Goal: Task Accomplishment & Management: Manage account settings

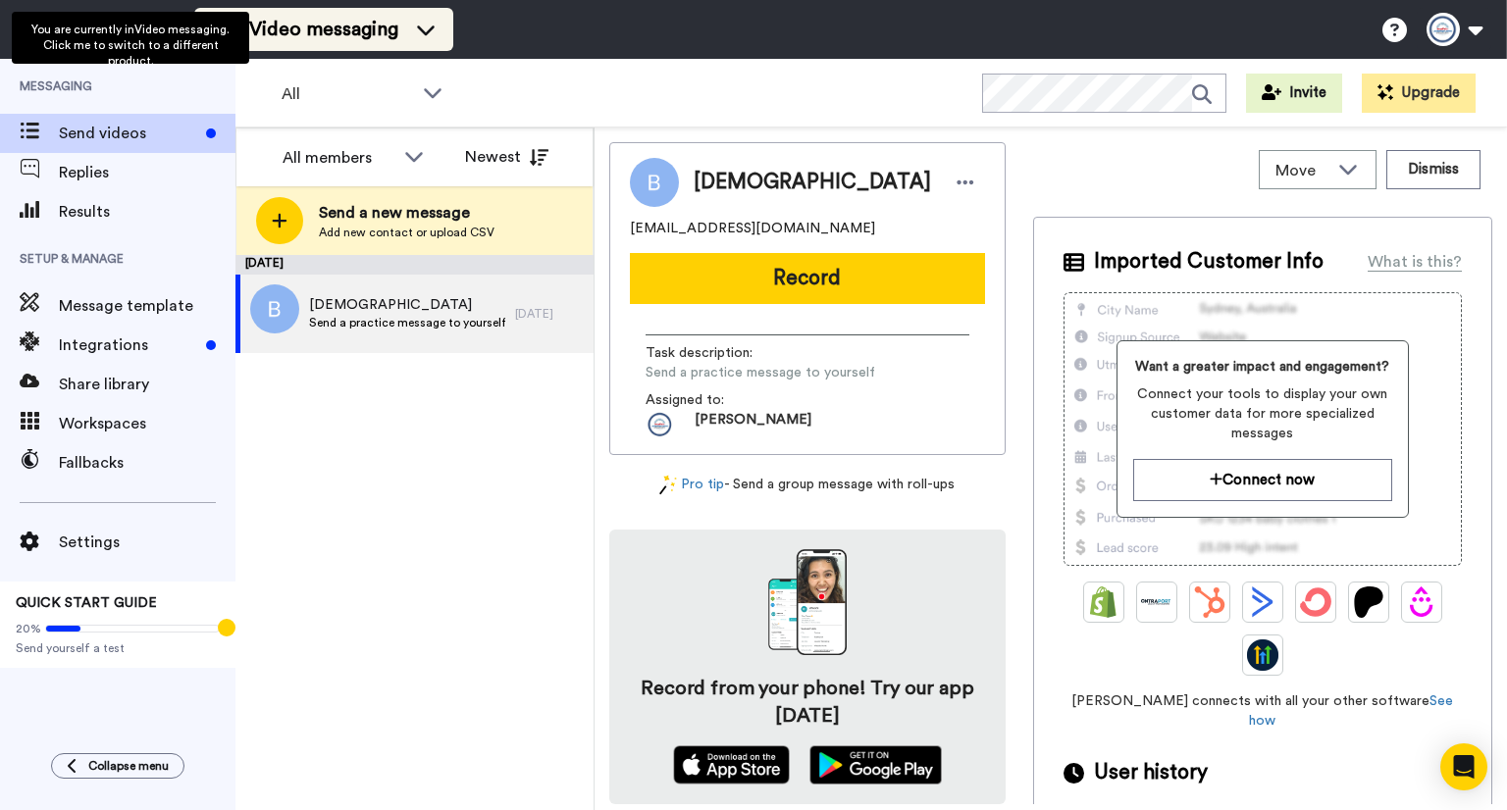
click at [337, 45] on li "Video messaging" at bounding box center [323, 29] width 259 height 43
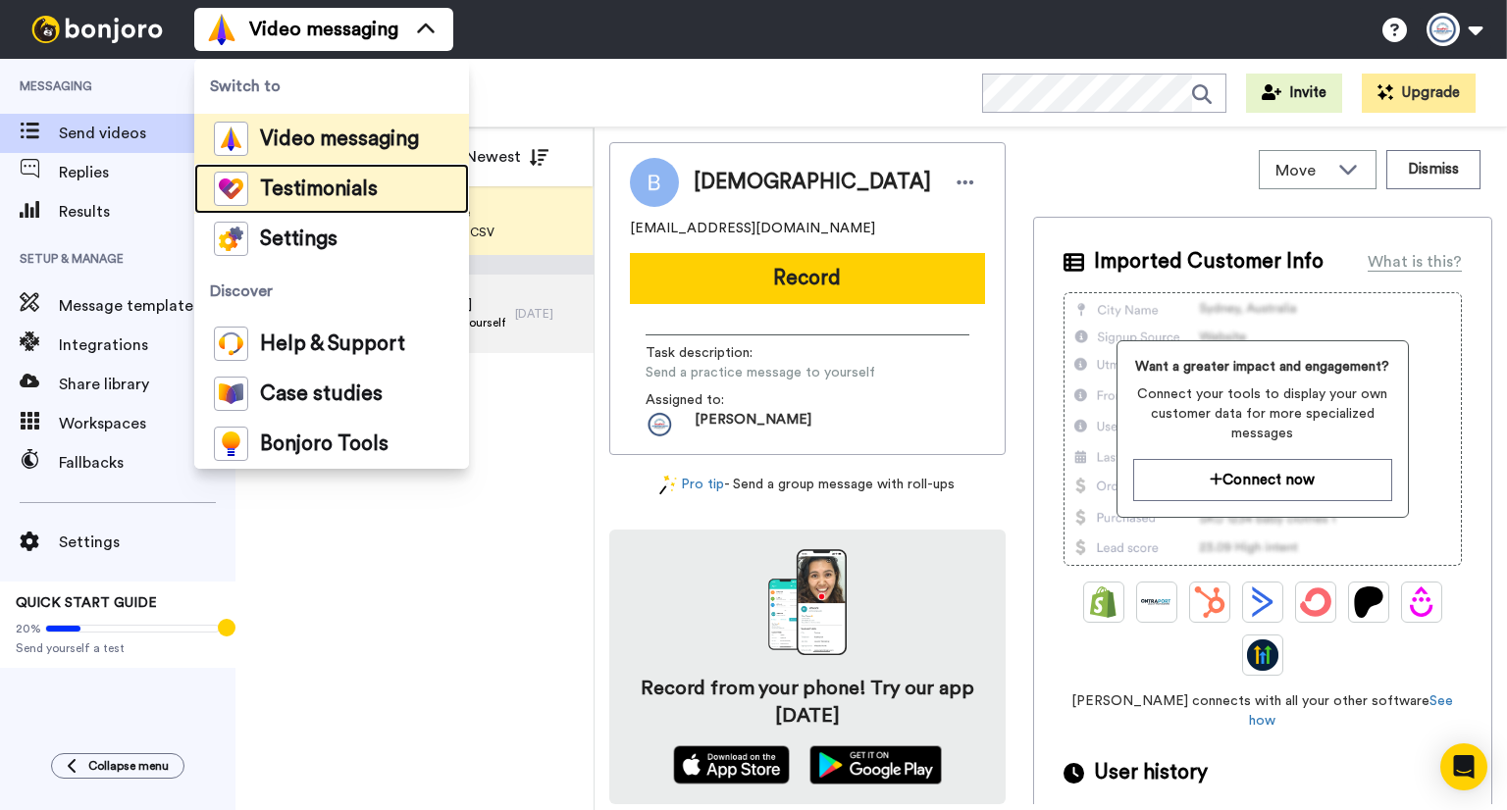
click at [346, 200] on div "Testimonials" at bounding box center [296, 189] width 164 height 34
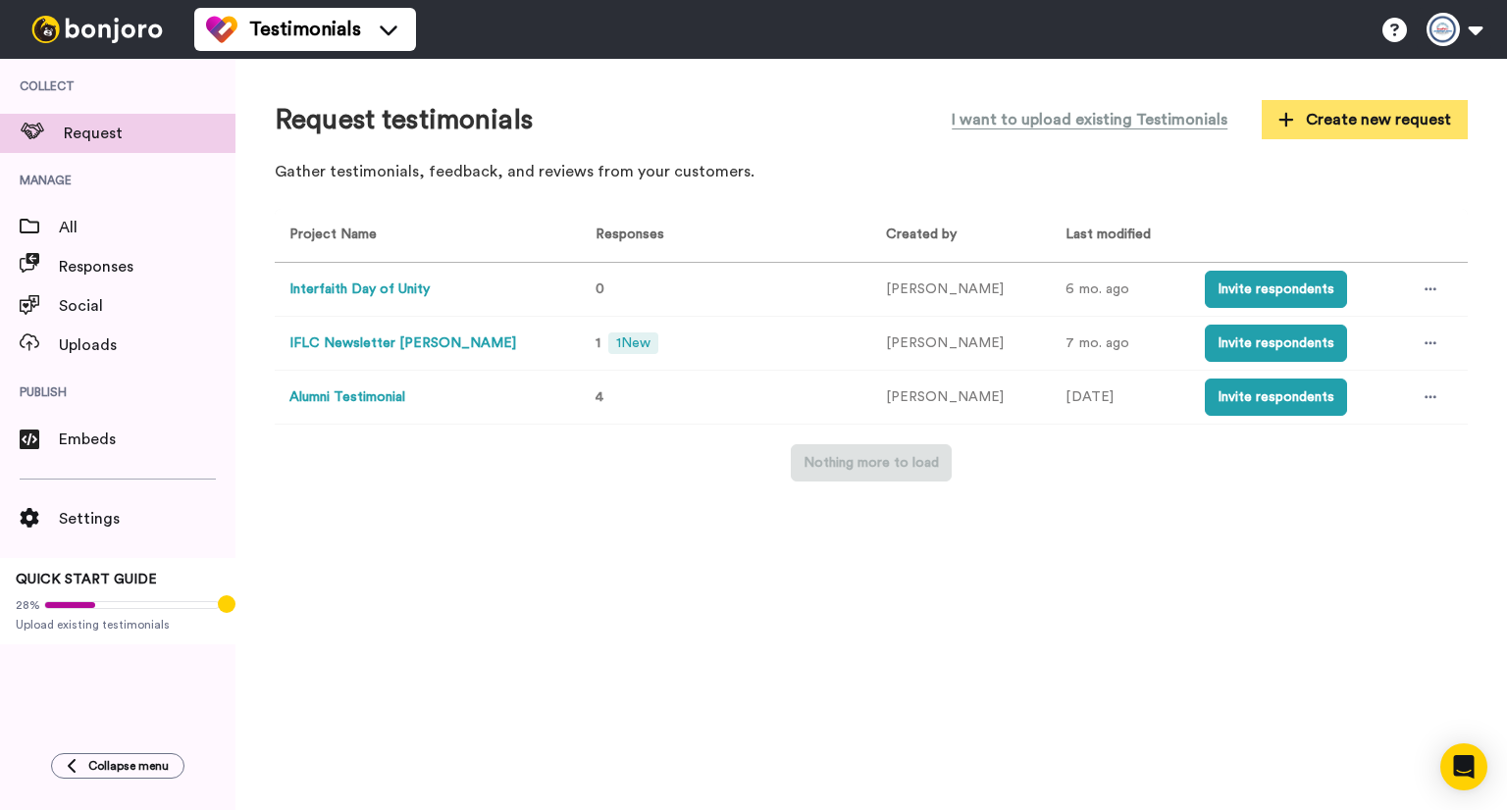
click at [1310, 130] on span "Create new request" at bounding box center [1364, 120] width 173 height 24
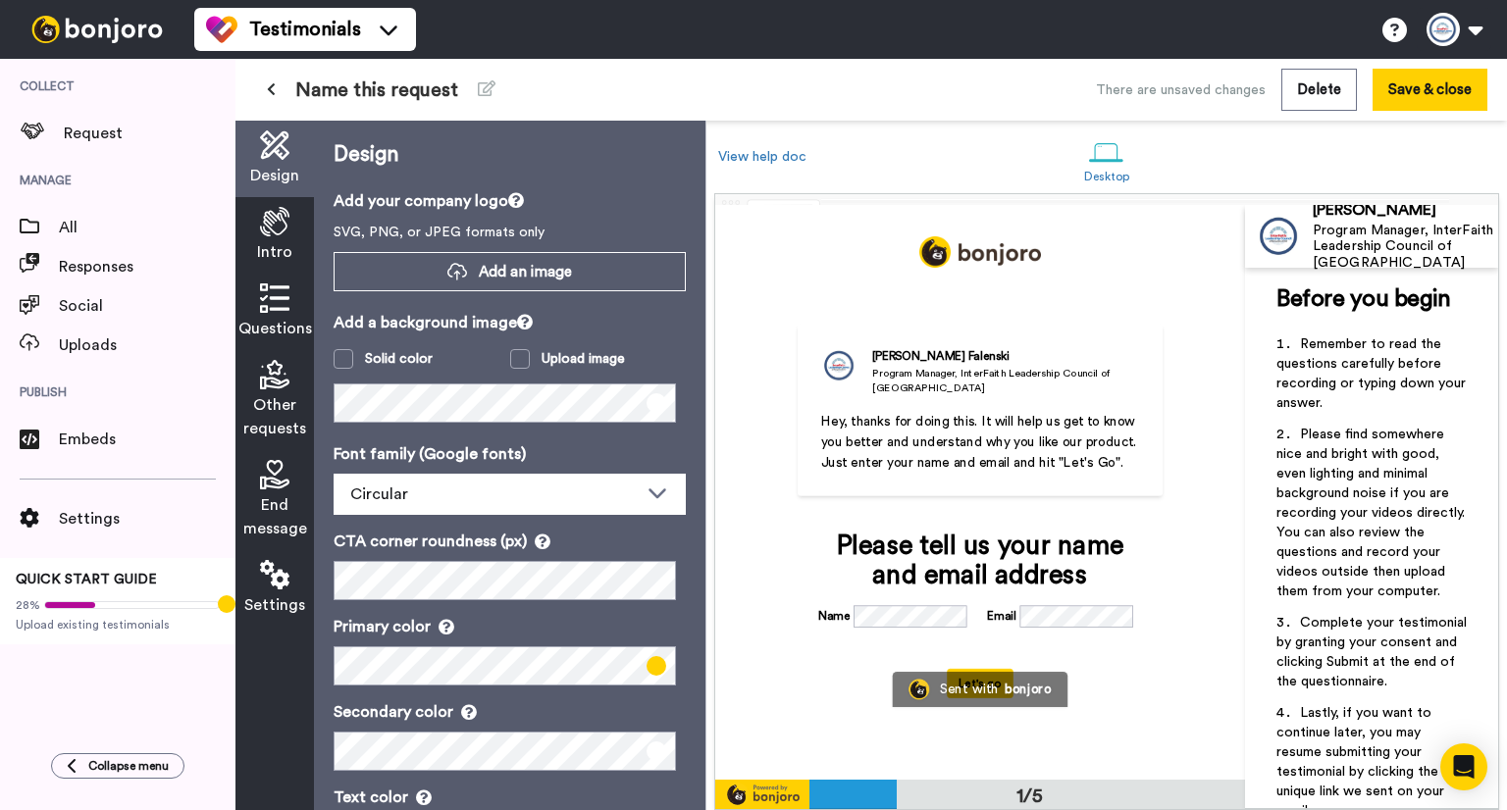
click at [286, 93] on div "Name this request" at bounding box center [501, 90] width 492 height 35
click at [267, 89] on icon at bounding box center [271, 89] width 9 height 14
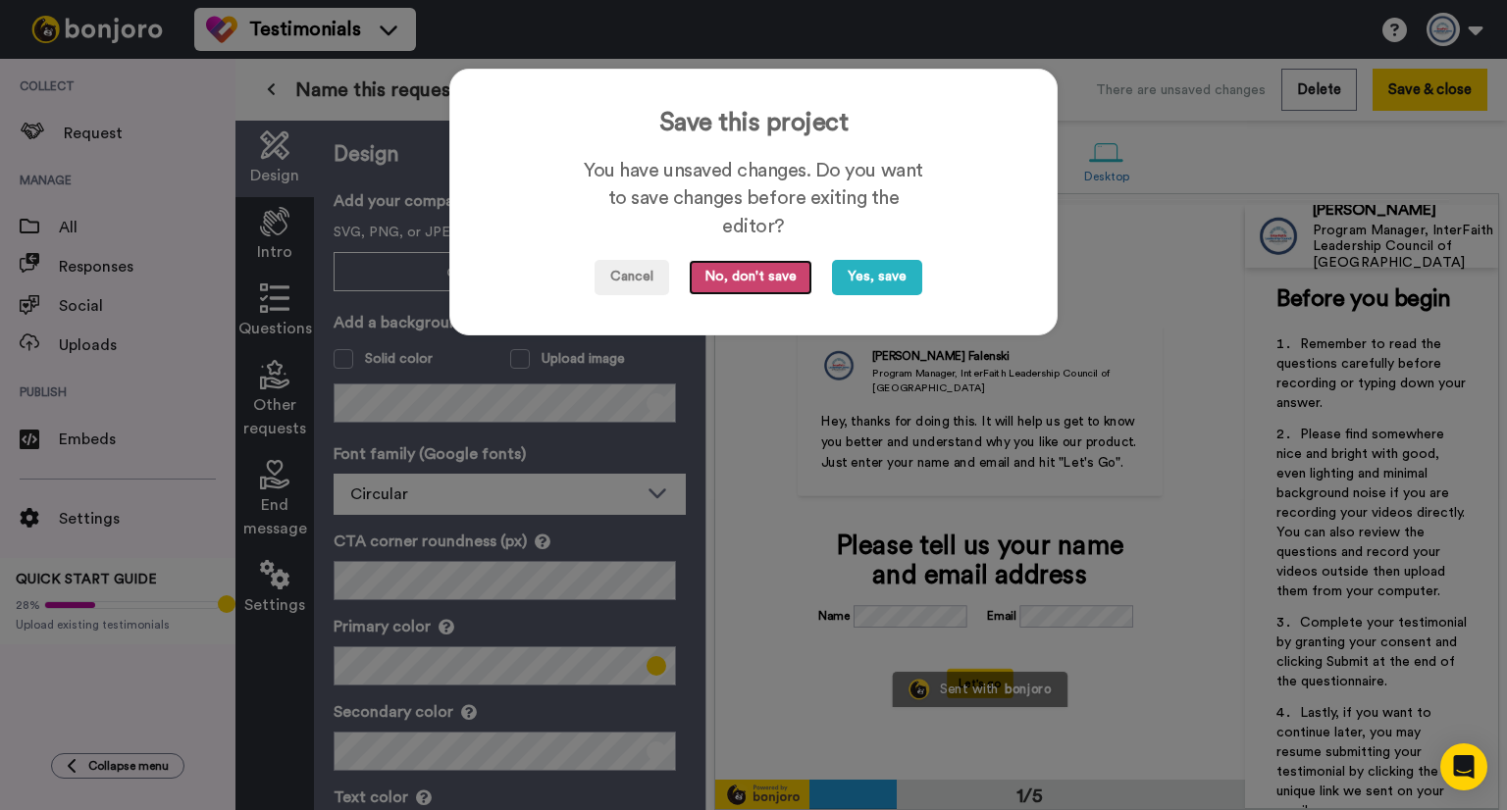
click at [770, 278] on button "No, don't save" at bounding box center [751, 277] width 124 height 35
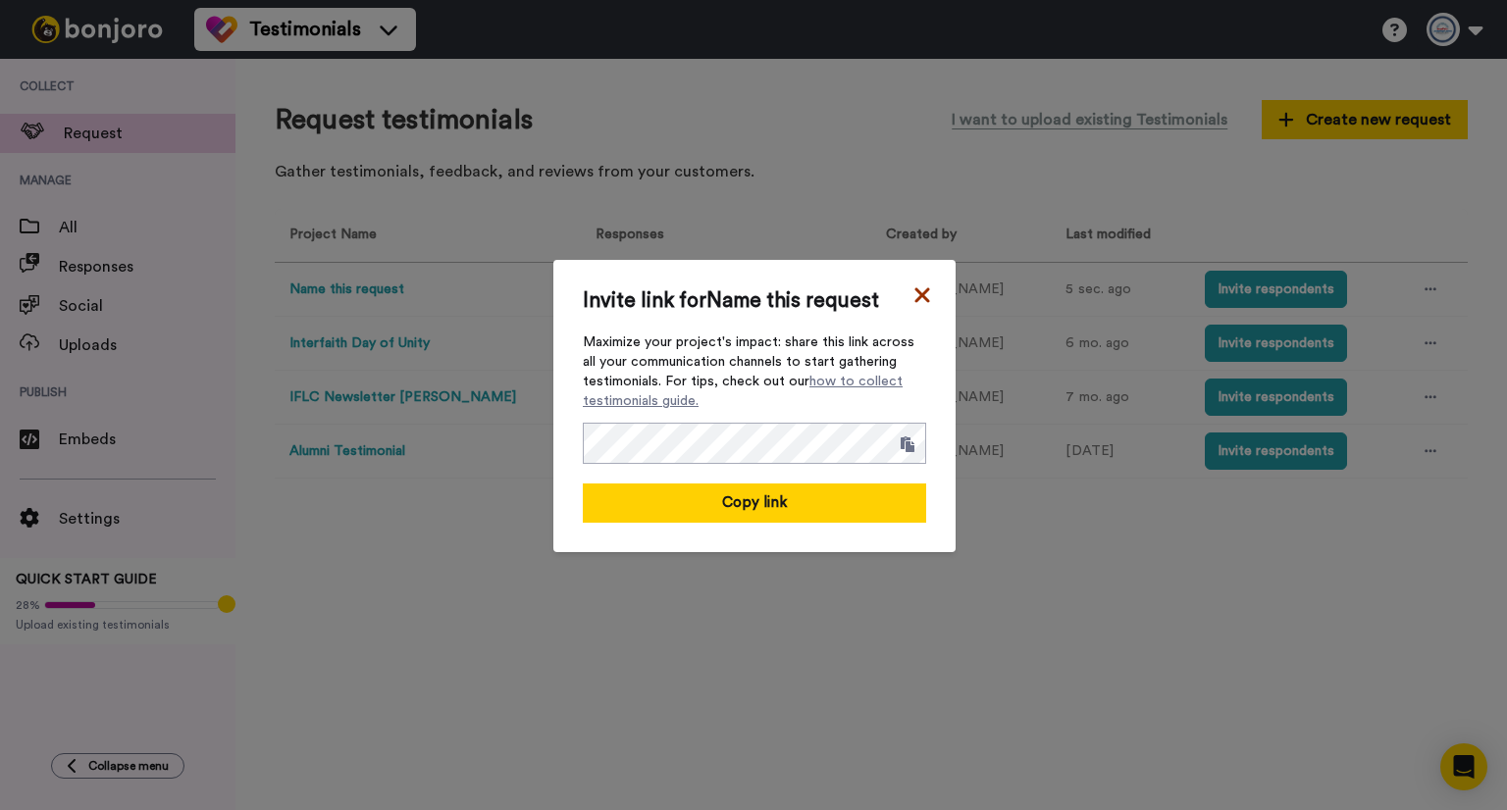
click at [914, 289] on icon at bounding box center [921, 295] width 15 height 15
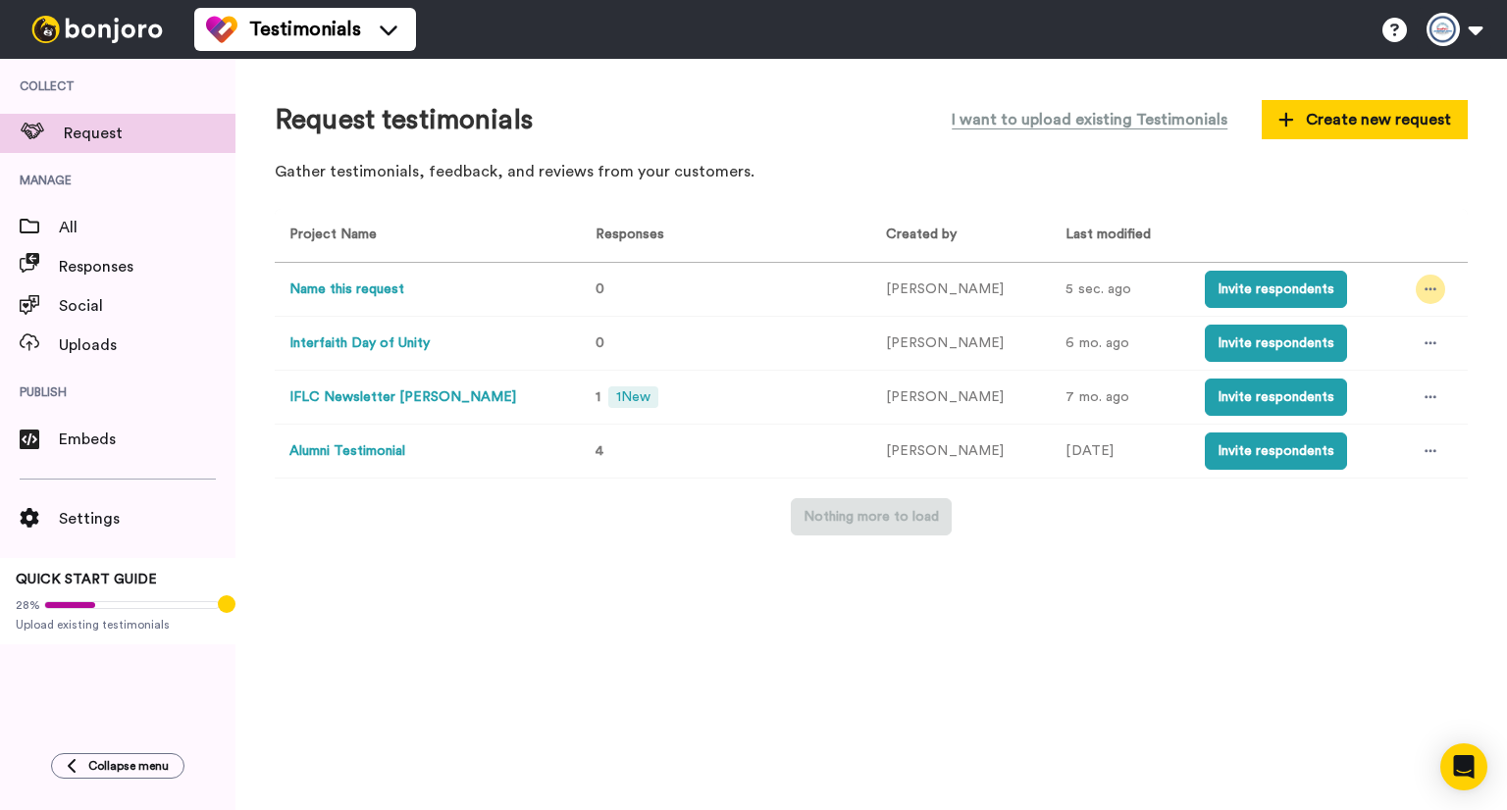
click at [1424, 287] on icon at bounding box center [1430, 289] width 12 height 14
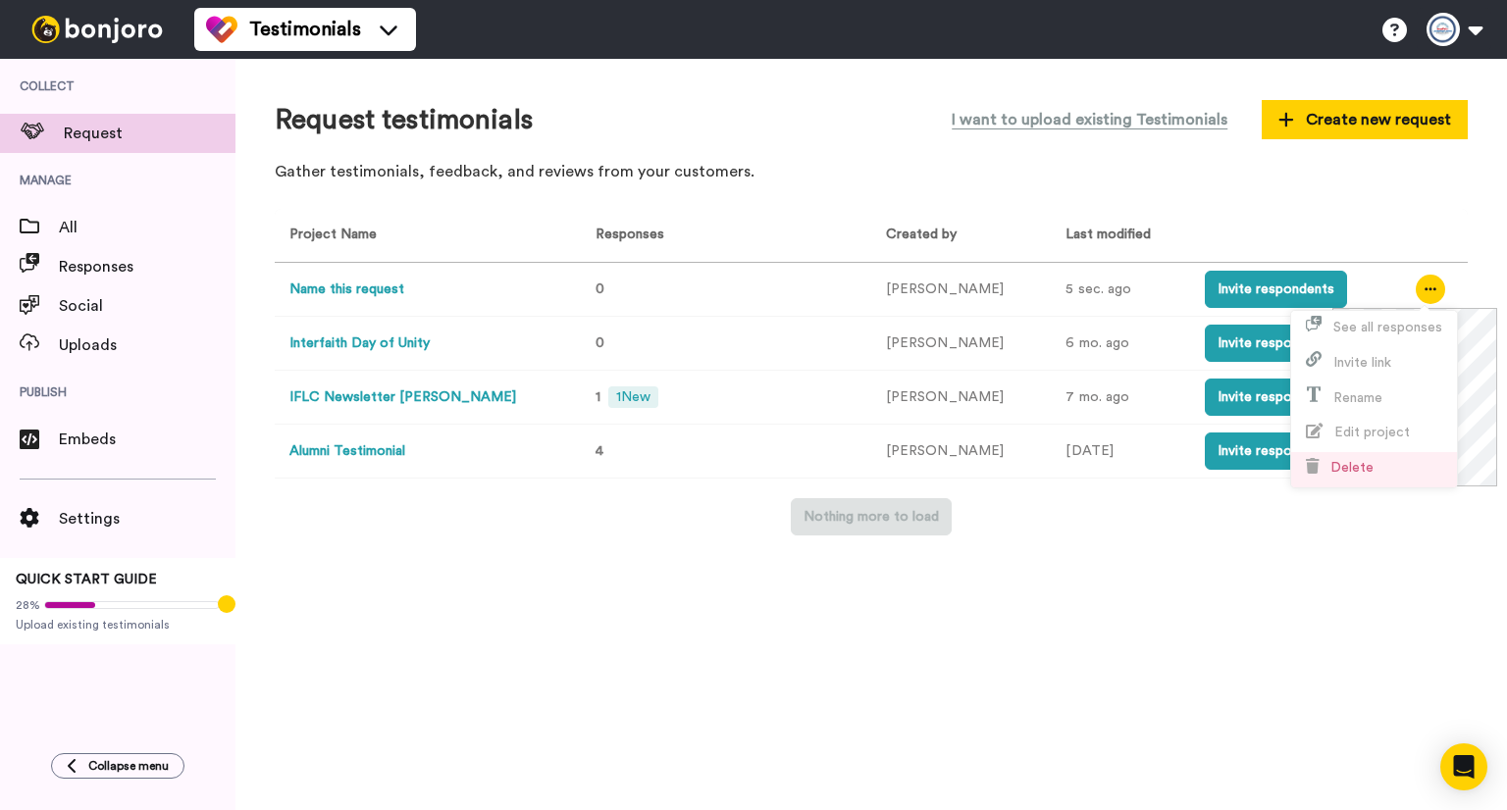
click at [1375, 474] on li "Delete" at bounding box center [1374, 469] width 166 height 35
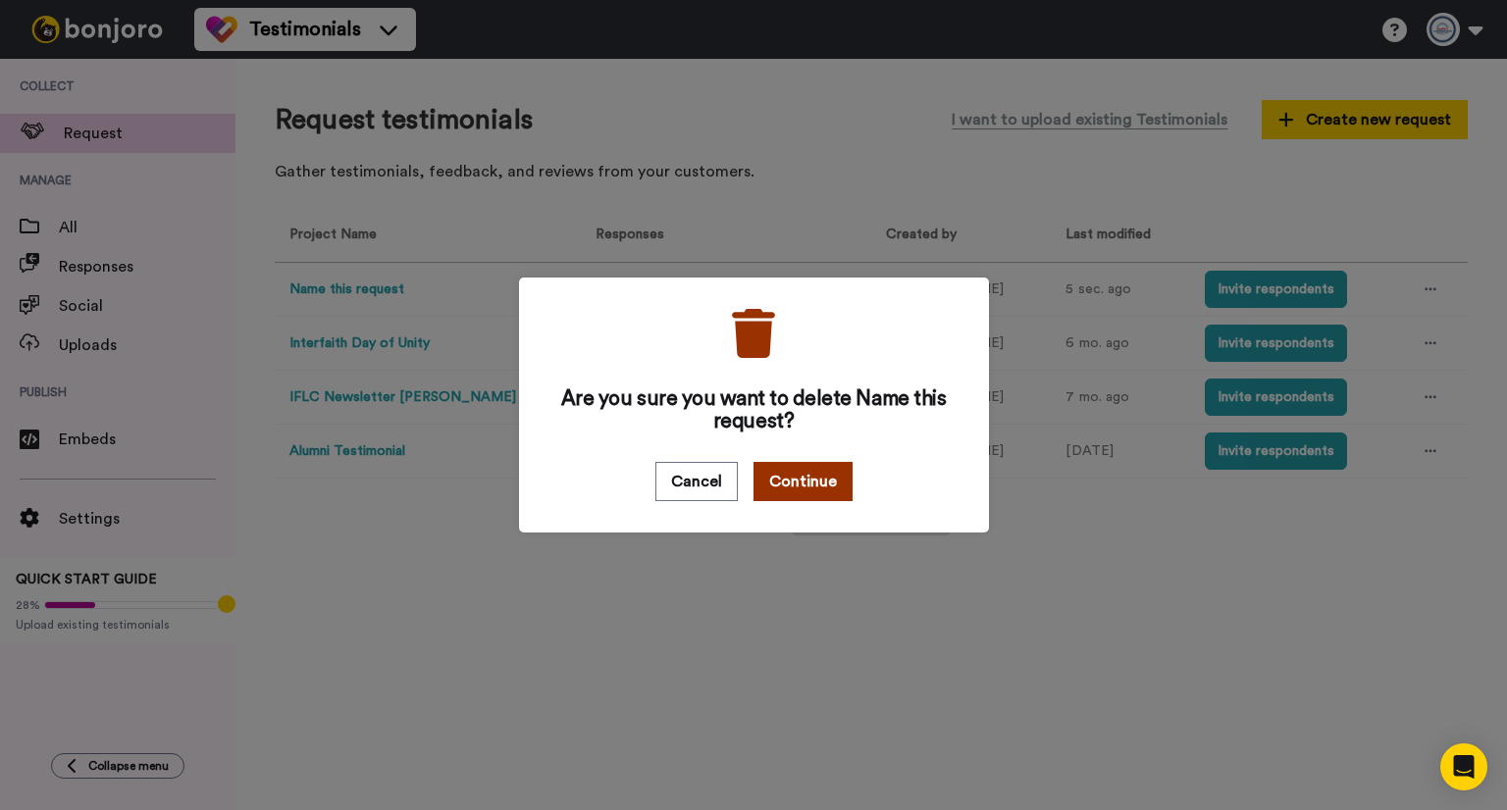
click at [778, 487] on button "Continue" at bounding box center [802, 481] width 99 height 39
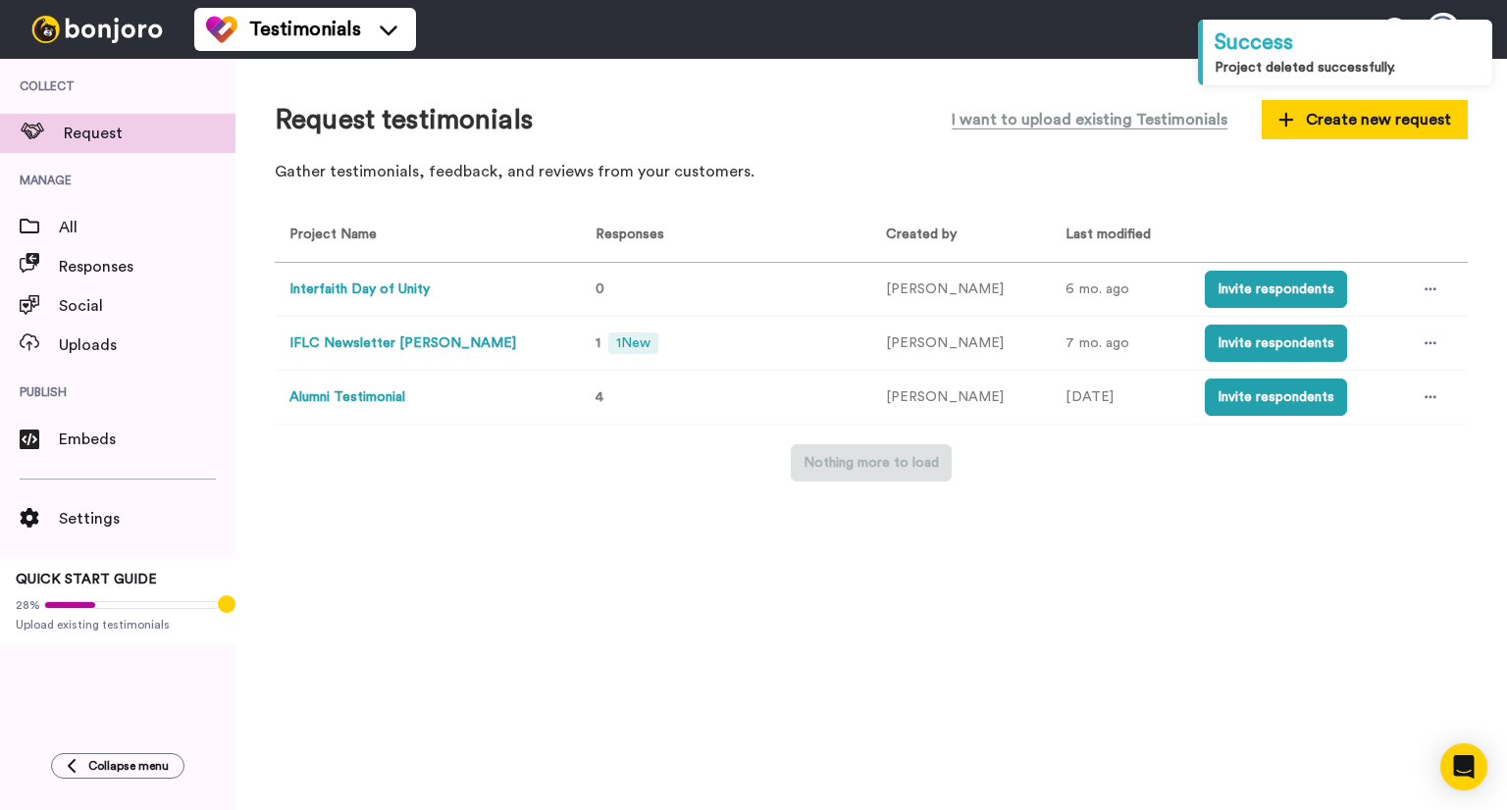
click at [1438, 403] on td at bounding box center [1434, 398] width 67 height 54
click at [1424, 404] on icon at bounding box center [1430, 397] width 12 height 14
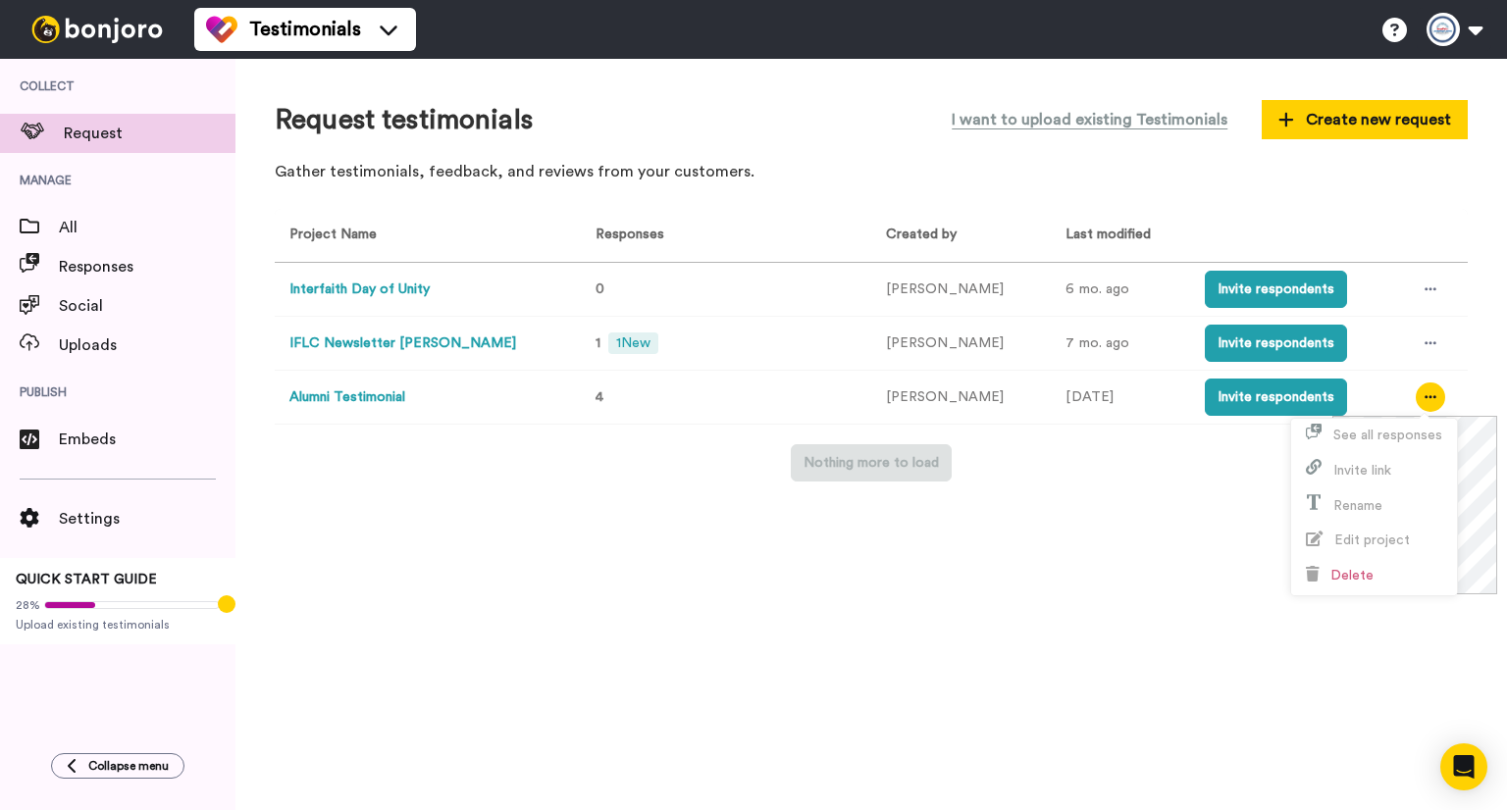
click at [1040, 609] on div "Request testimonials I want to upload existing Testimonials Create new request …" at bounding box center [870, 434] width 1271 height 751
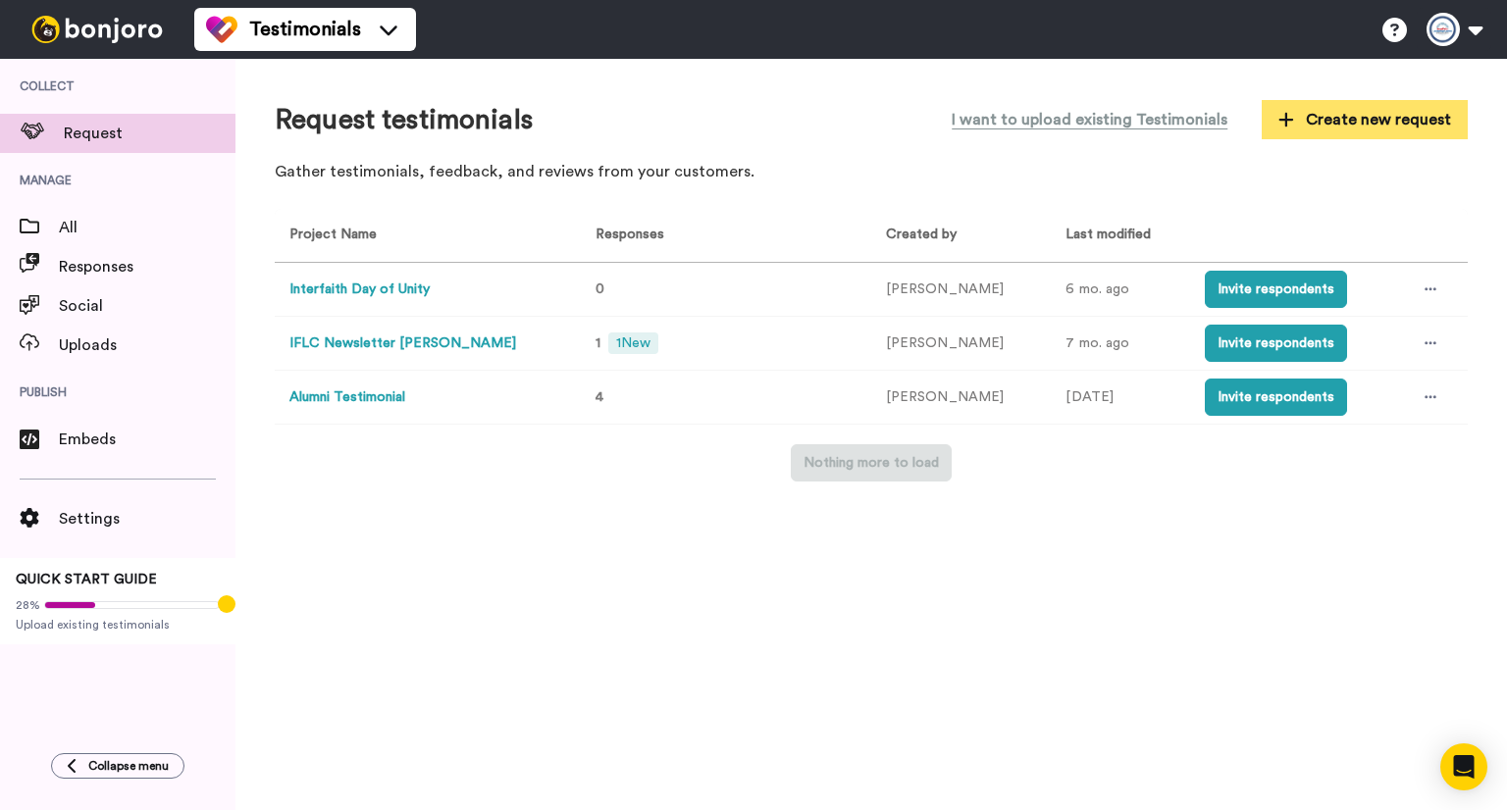
click at [1338, 118] on span "Create new request" at bounding box center [1364, 120] width 173 height 24
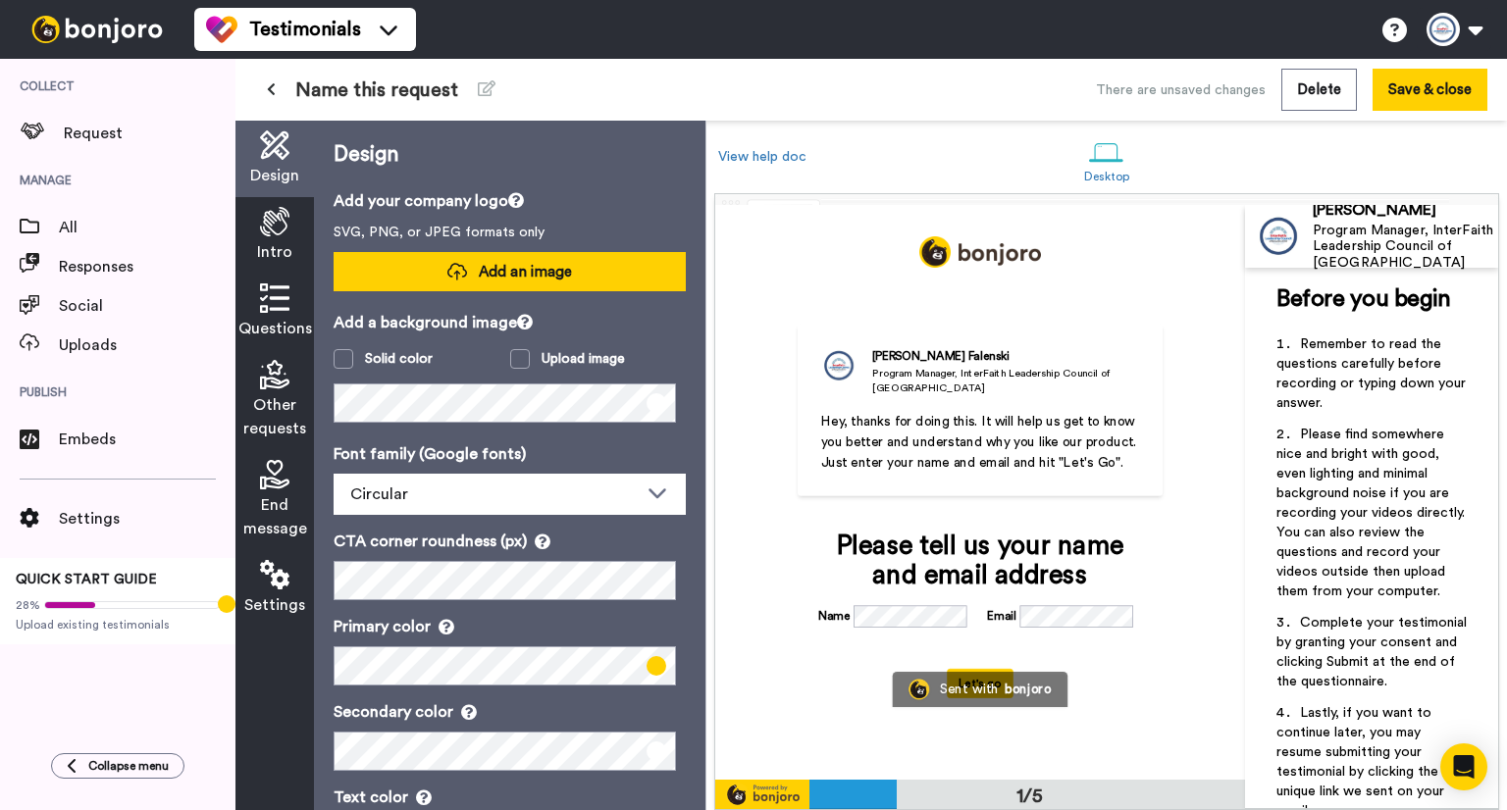
click at [503, 270] on span "Add an image" at bounding box center [525, 272] width 93 height 21
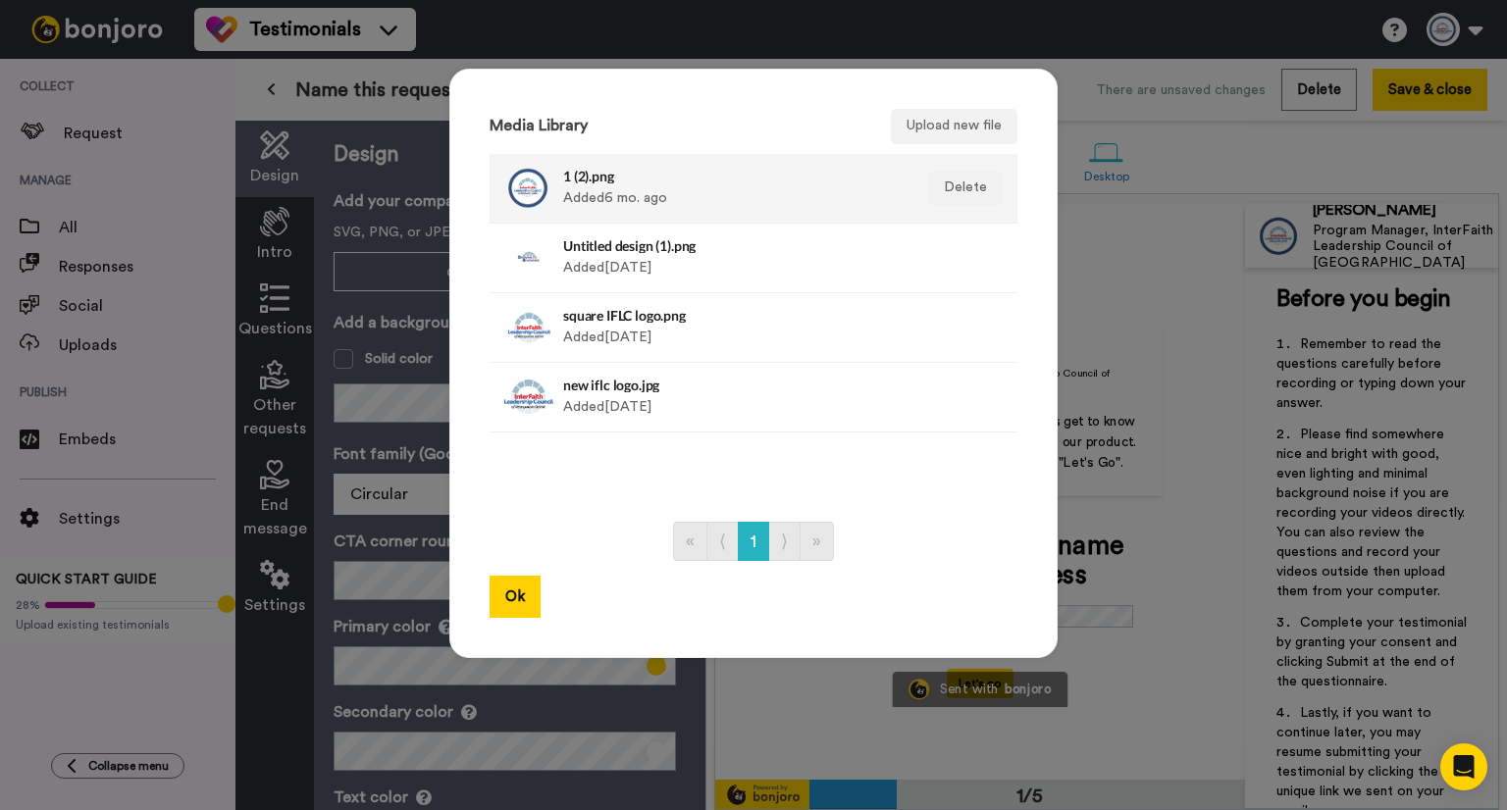
click at [565, 185] on div "1 (2).png Added 6 mo. ago" at bounding box center [732, 188] width 338 height 49
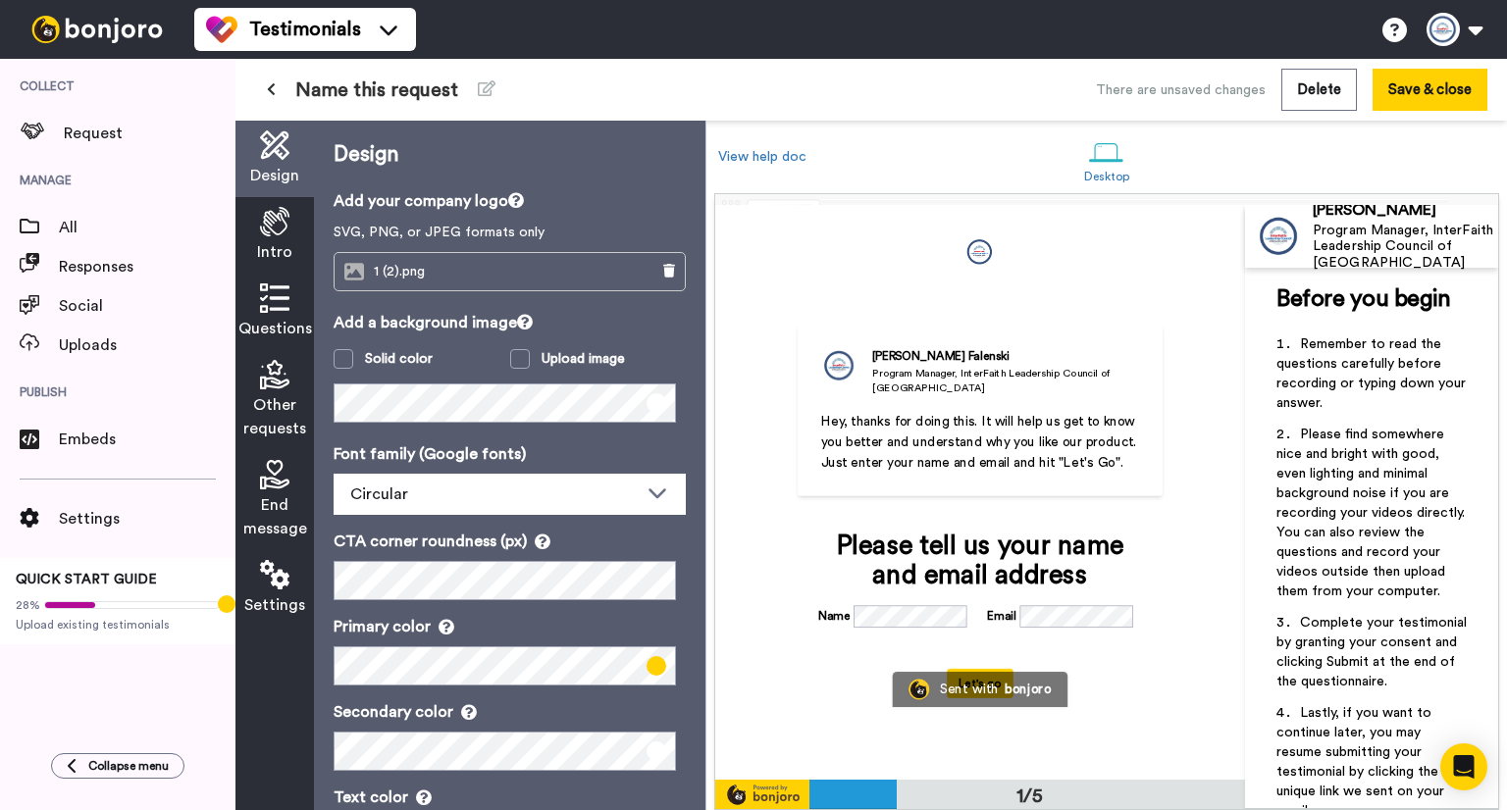
click at [599, 267] on div "1 (2).png" at bounding box center [482, 271] width 297 height 37
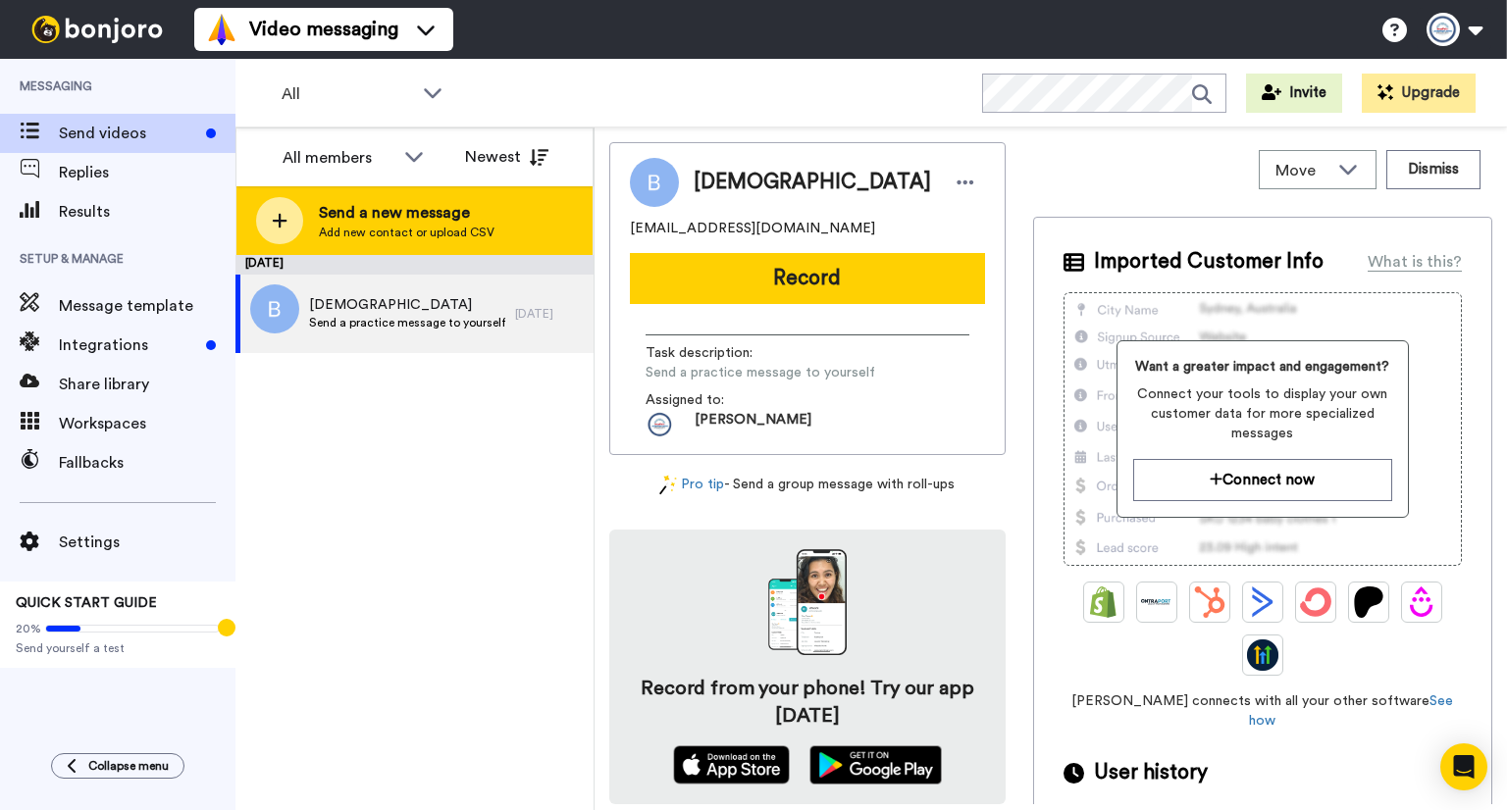
click at [481, 225] on span "Add new contact or upload CSV" at bounding box center [407, 233] width 176 height 16
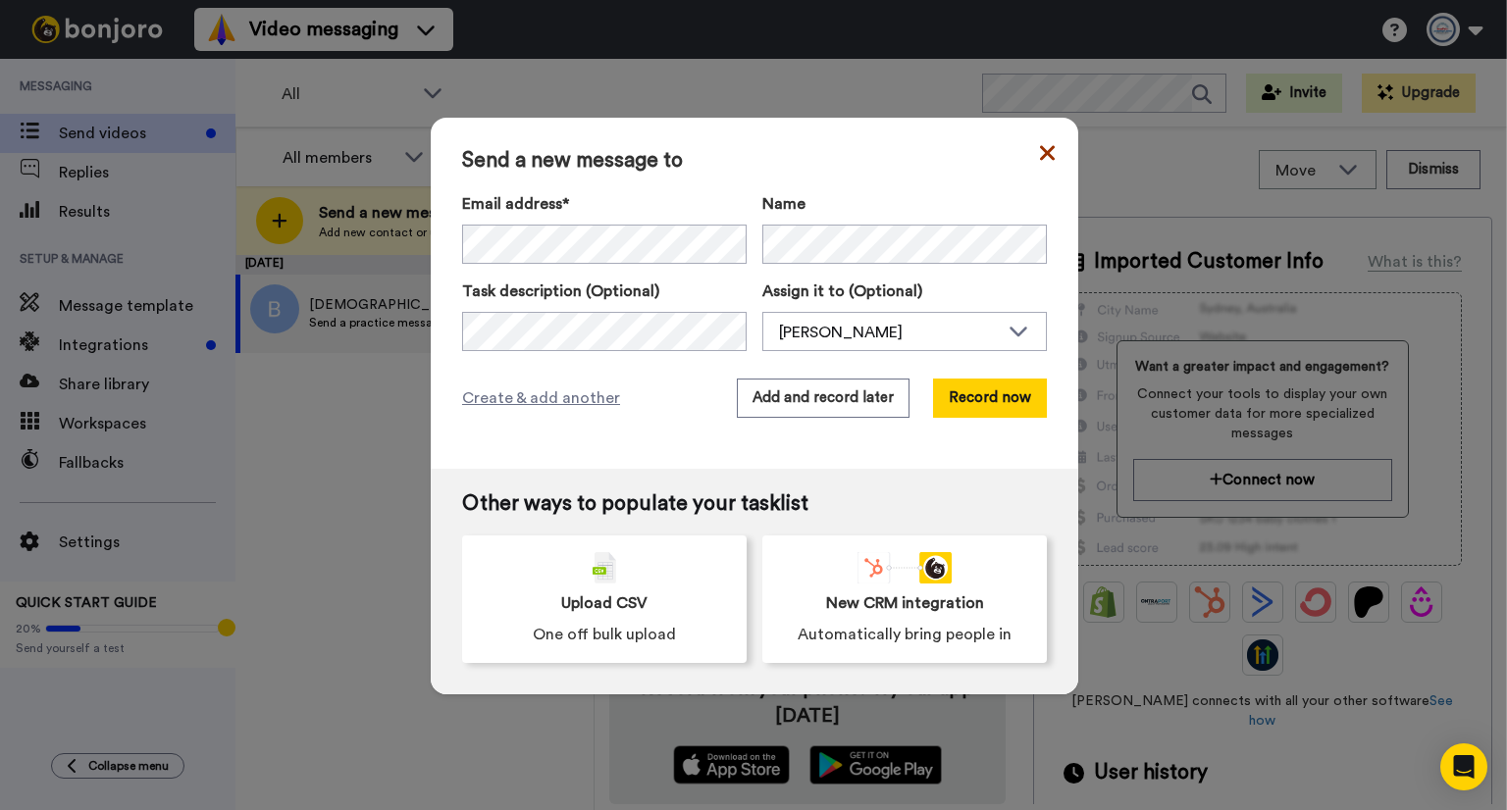
click at [1042, 150] on icon at bounding box center [1047, 152] width 15 height 15
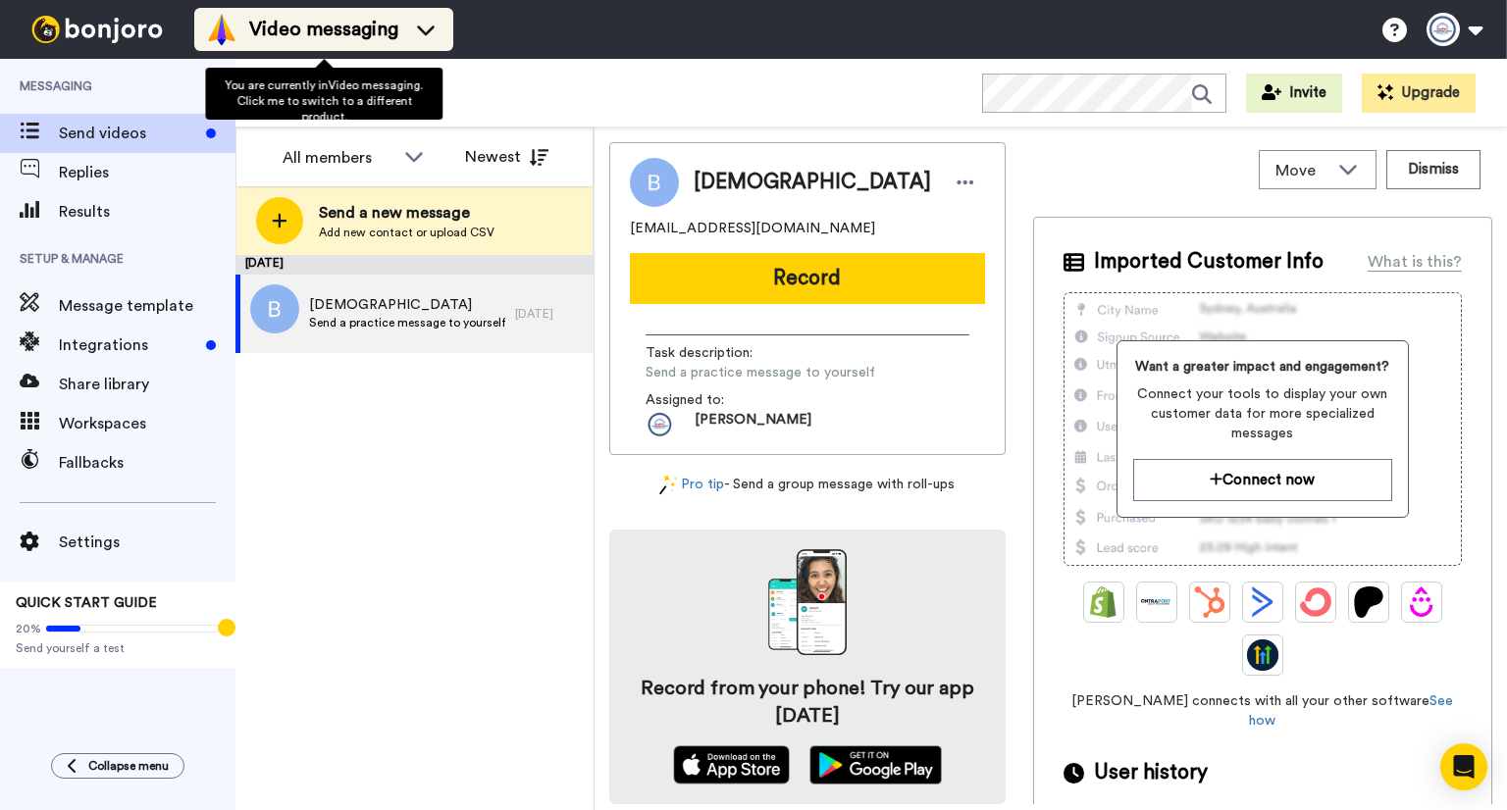
click at [350, 41] on div "Video messaging" at bounding box center [323, 29] width 235 height 31
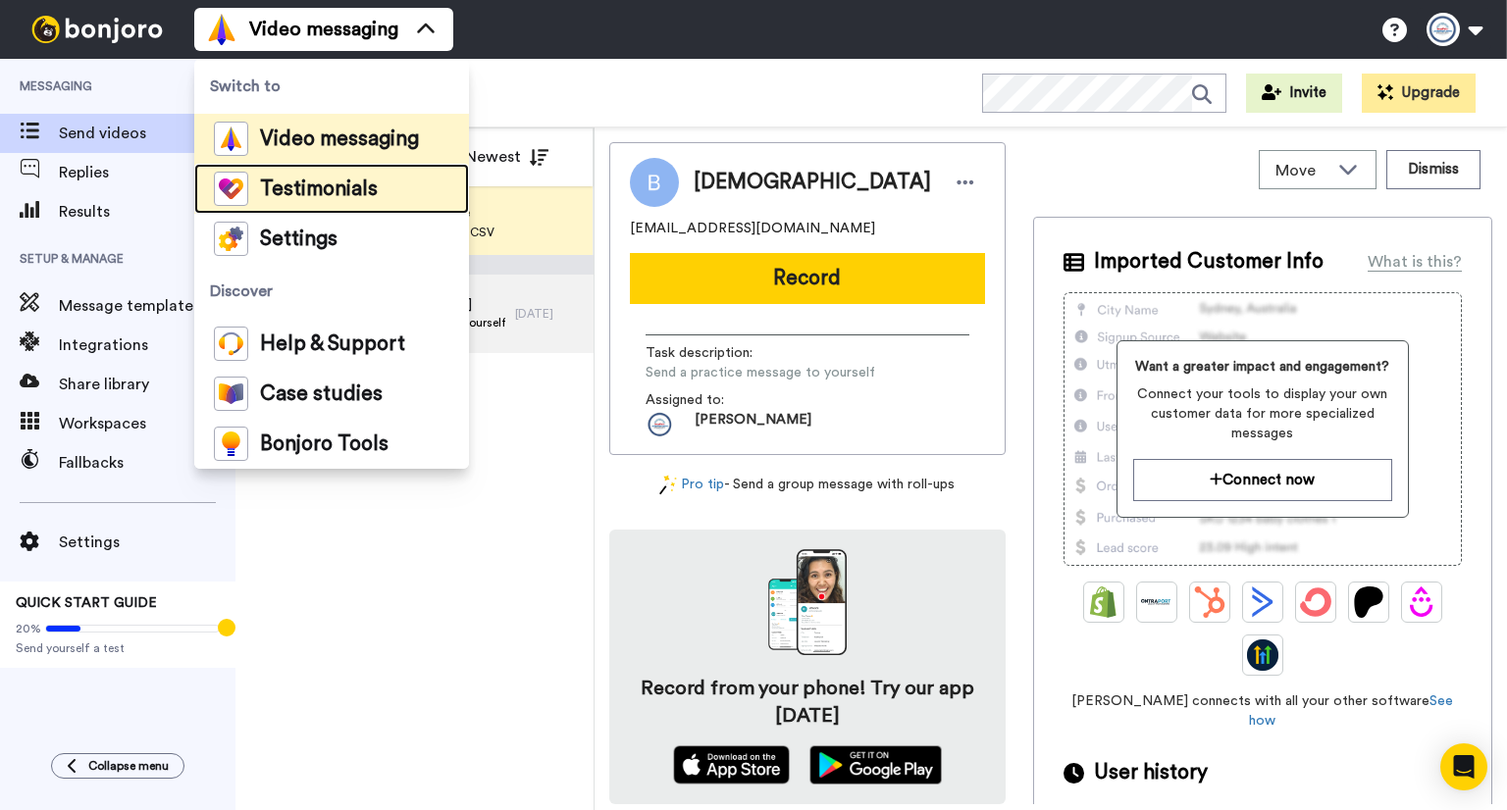
click at [320, 192] on span "Testimonials" at bounding box center [319, 189] width 118 height 20
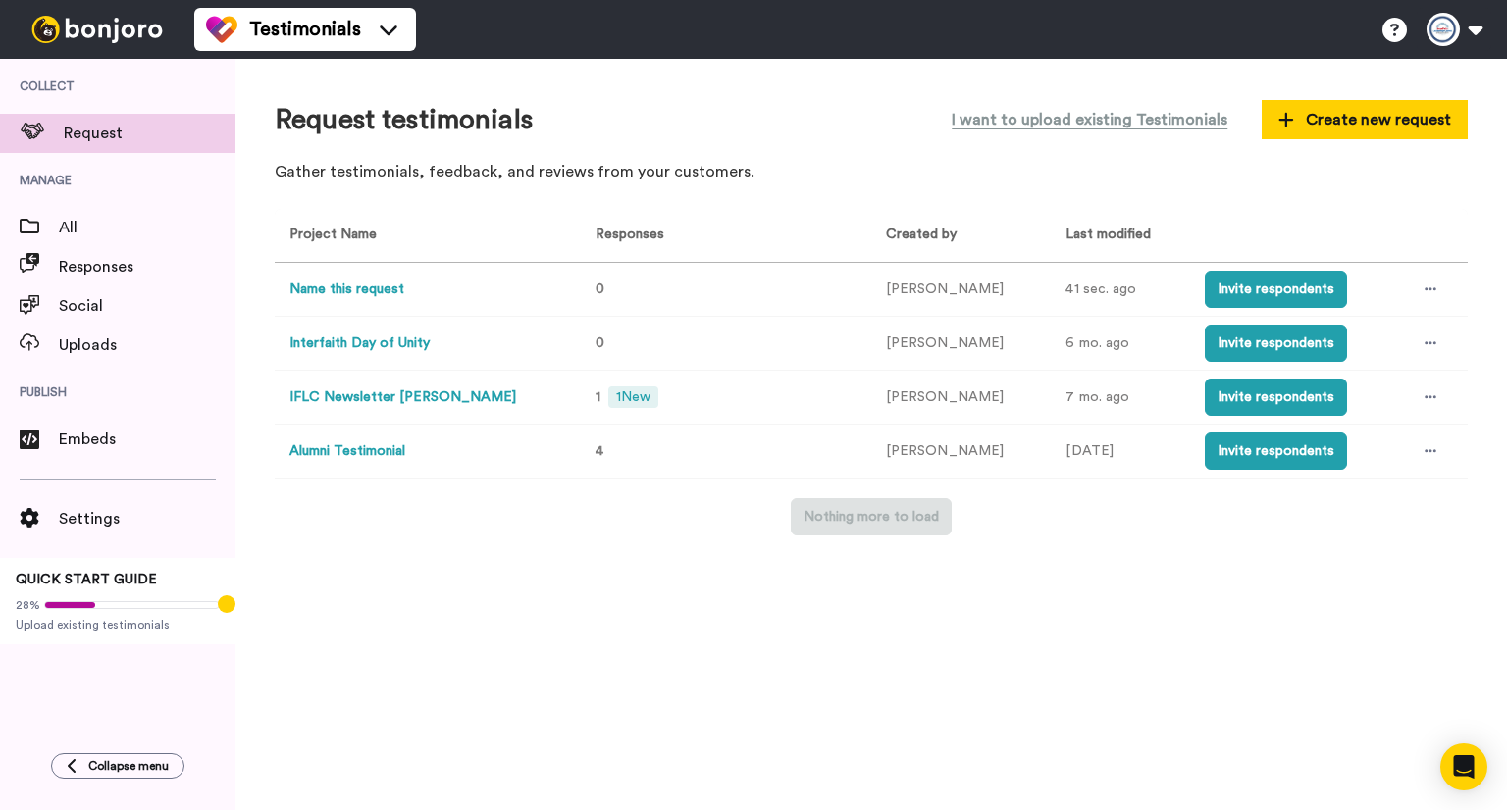
click at [379, 444] on button "Alumni Testimonial" at bounding box center [347, 451] width 116 height 21
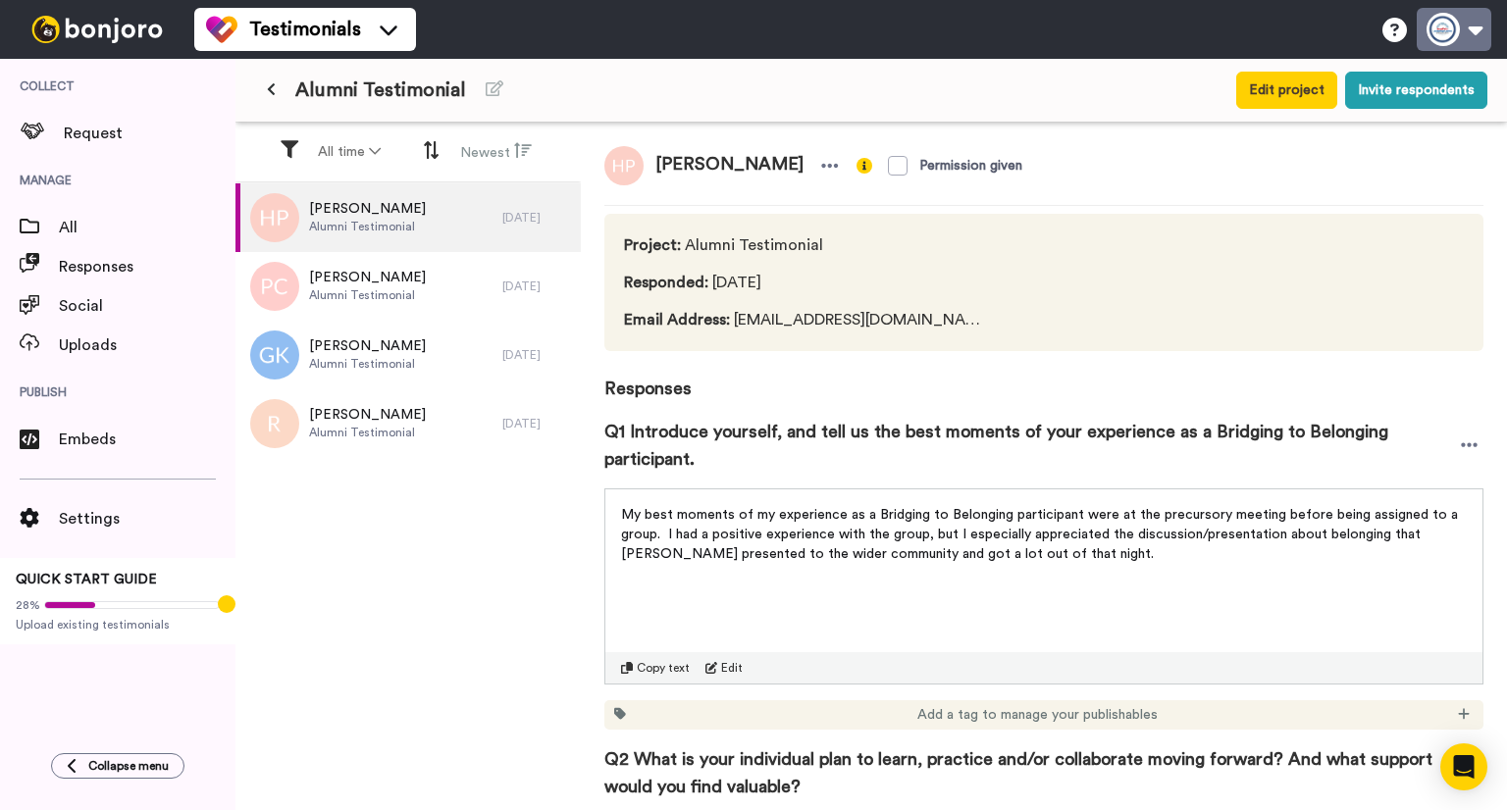
click at [1447, 36] on button at bounding box center [1453, 29] width 75 height 43
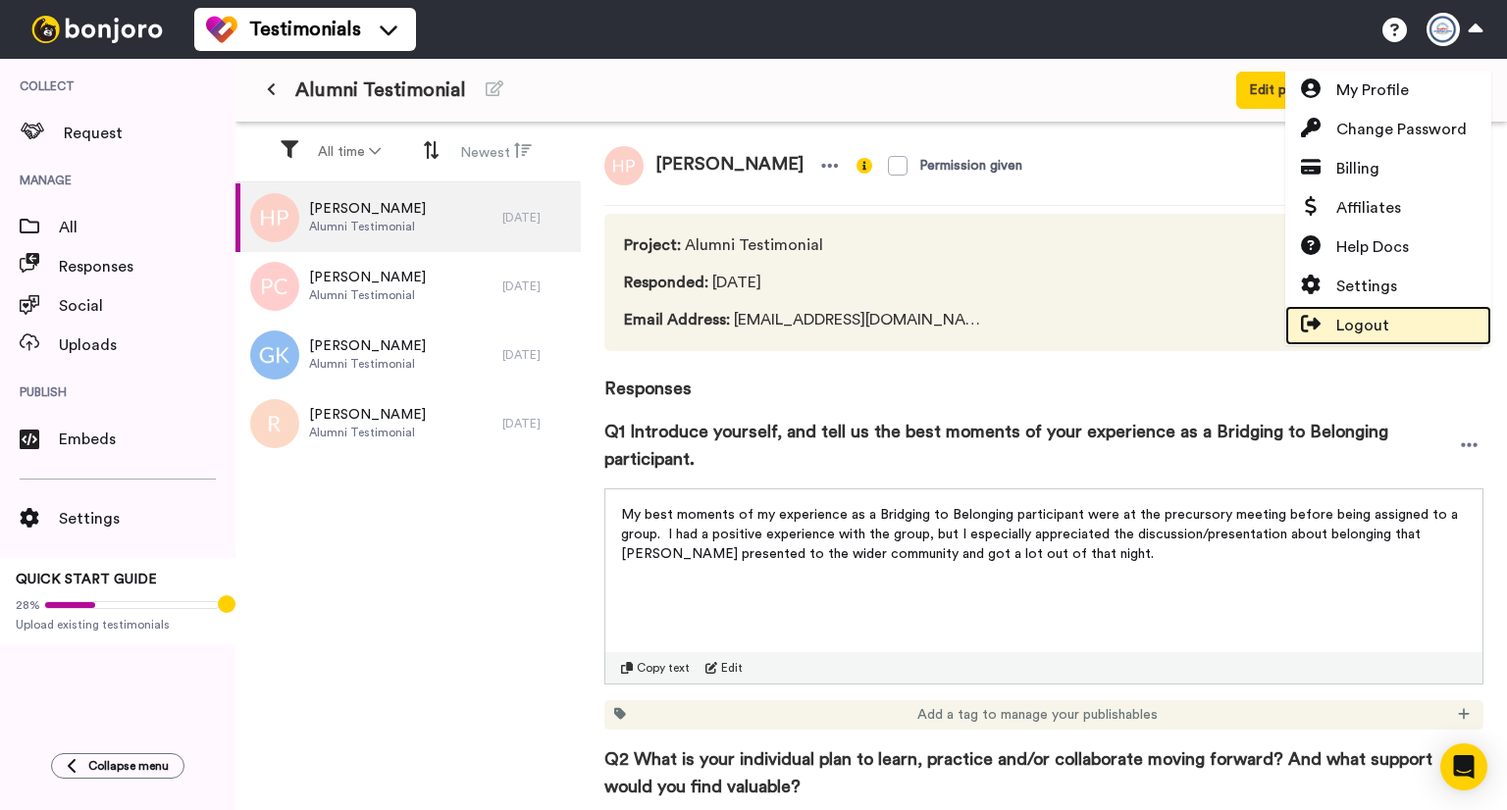
click at [1394, 331] on link "Logout" at bounding box center [1388, 325] width 206 height 39
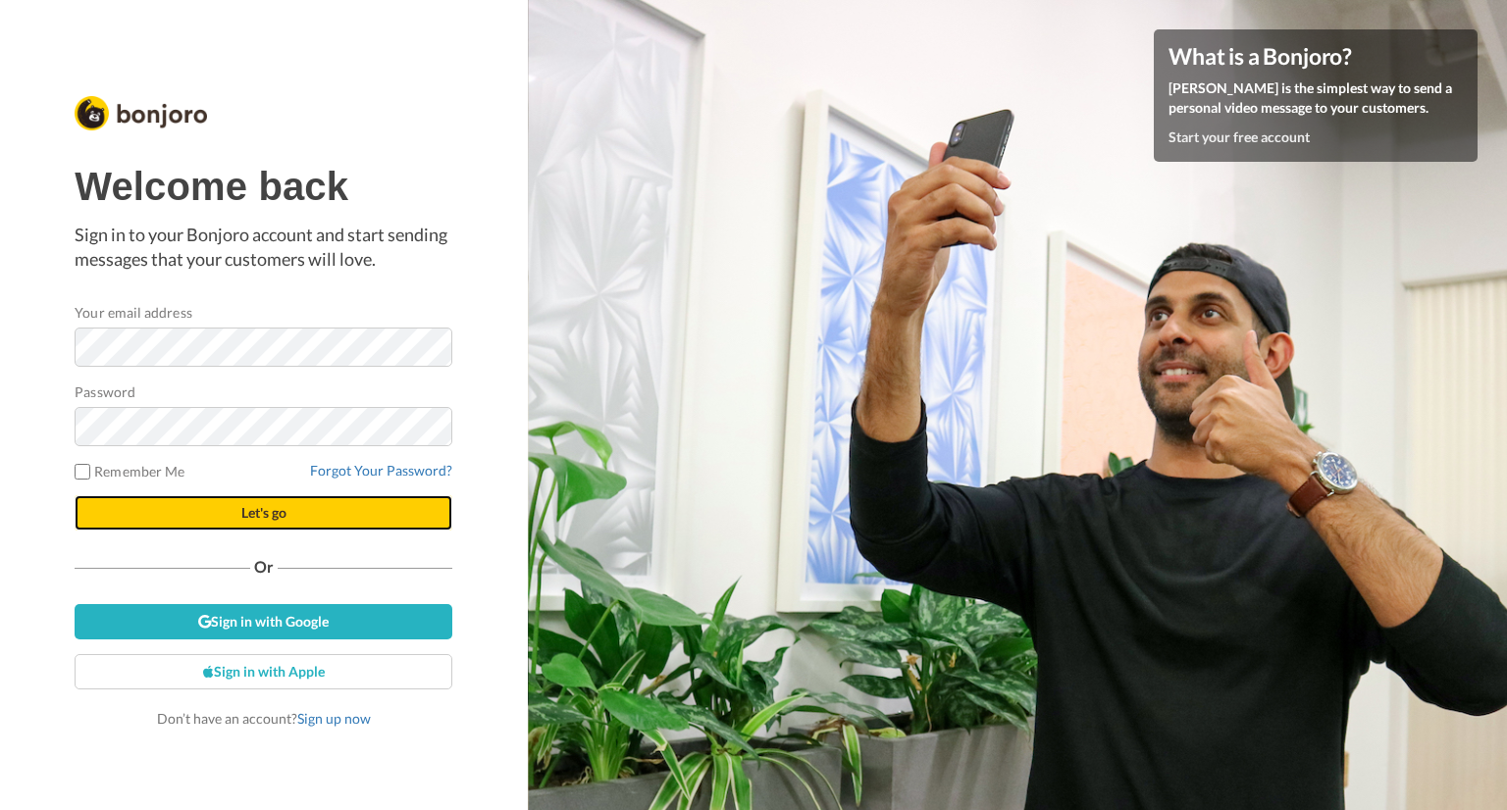
click at [256, 501] on button "Let's go" at bounding box center [264, 512] width 378 height 35
